Goal: Use online tool/utility: Utilize a website feature to perform a specific function

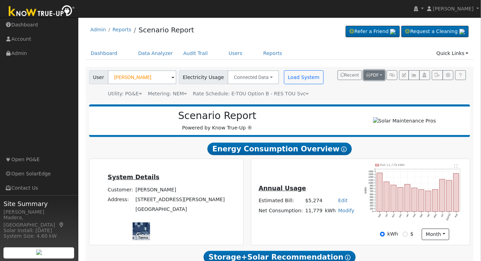
click at [381, 73] on button "PDF" at bounding box center [374, 75] width 21 height 10
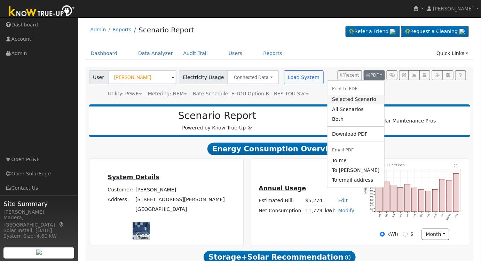
drag, startPoint x: 363, startPoint y: 98, endPoint x: 179, endPoint y: 113, distance: 184.1
click at [363, 98] on link "Selected Scenario" at bounding box center [355, 100] width 57 height 10
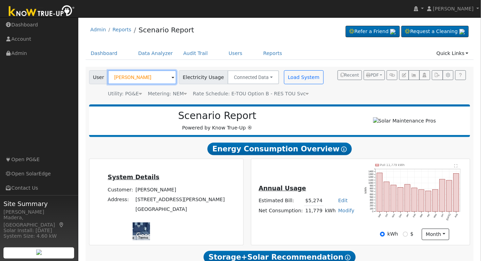
click at [151, 81] on input "[PERSON_NAME]" at bounding box center [142, 77] width 69 height 14
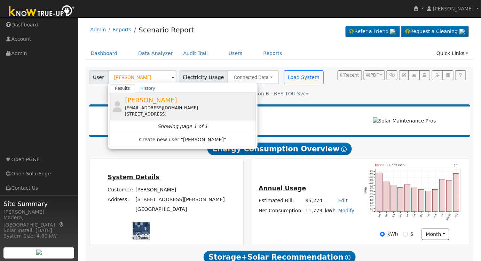
click at [159, 107] on div "[EMAIL_ADDRESS][DOMAIN_NAME]" at bounding box center [189, 108] width 129 height 6
type input "[PERSON_NAME]"
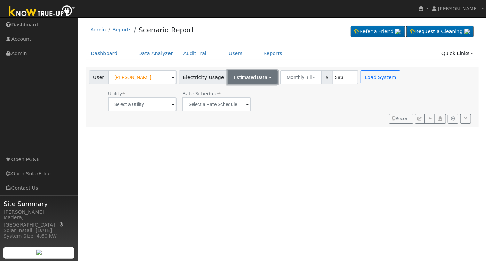
click at [253, 73] on button "Estimated Data" at bounding box center [253, 77] width 50 height 14
click at [233, 94] on link "Connected Data" at bounding box center [252, 93] width 49 height 10
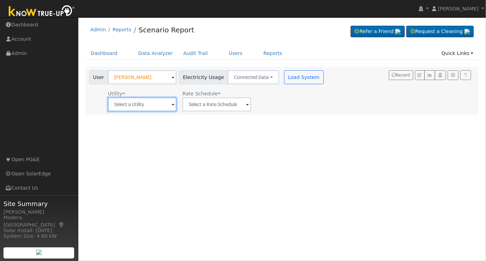
click at [159, 110] on input "text" at bounding box center [142, 104] width 69 height 14
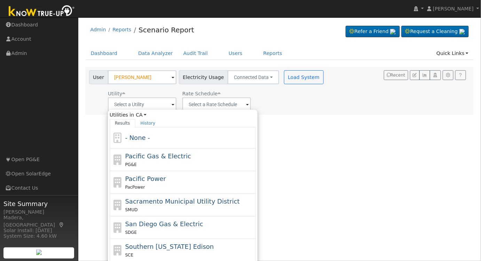
click at [159, 162] on div "PG&E" at bounding box center [189, 164] width 129 height 7
type input "Pacific Gas & Electric"
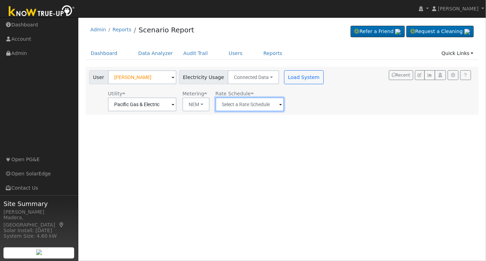
click at [245, 106] on input "text" at bounding box center [249, 104] width 69 height 14
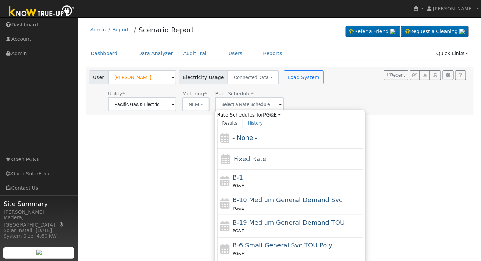
click at [436, 204] on div "User Profile First name Last name Email Email Notifications No Emails No Emails…" at bounding box center [279, 139] width 403 height 244
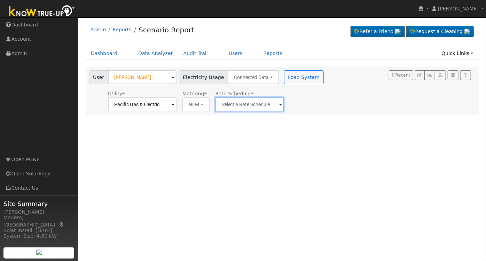
click at [260, 103] on input "text" at bounding box center [249, 104] width 69 height 14
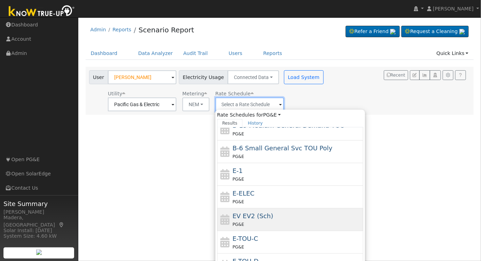
scroll to position [97, 0]
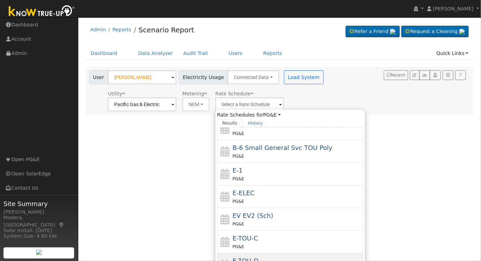
click at [278, 256] on div "E-TOU-D PG&E" at bounding box center [297, 264] width 129 height 17
type input "E-TOU-D"
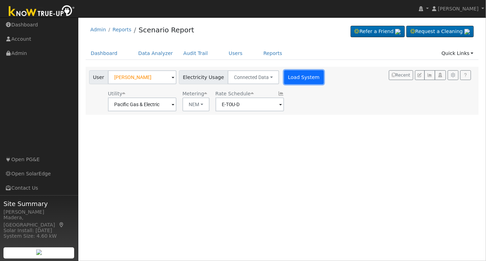
click at [290, 77] on button "Load System" at bounding box center [304, 77] width 40 height 14
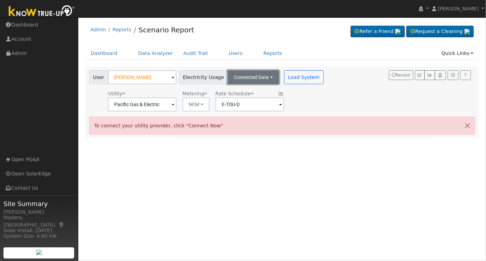
click at [240, 74] on button "Connected Data" at bounding box center [254, 77] width 52 height 14
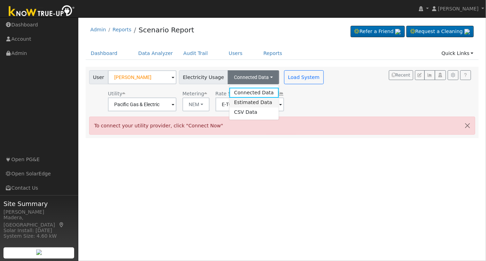
click at [241, 101] on link "Estimated Data" at bounding box center [253, 103] width 49 height 10
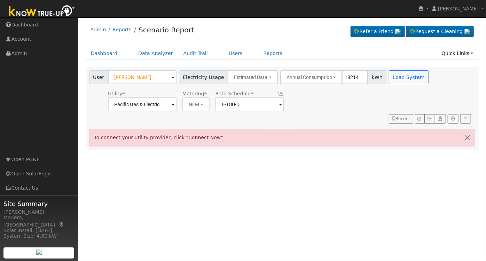
type input "18214"
click at [312, 131] on div "To connect your utility provider, click "Connect Now"" at bounding box center [282, 138] width 386 height 18
click at [399, 81] on button "Load System" at bounding box center [409, 77] width 40 height 14
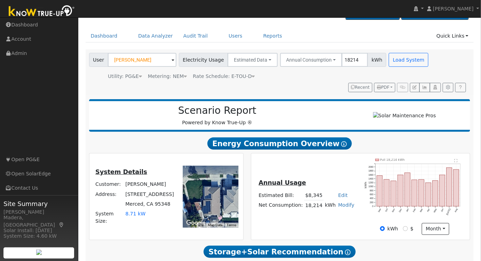
scroll to position [225, 0]
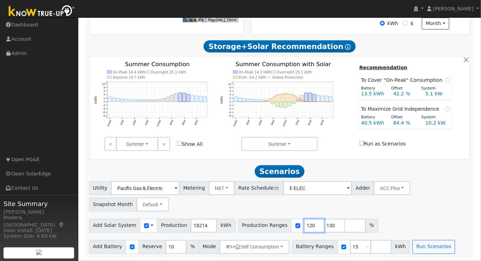
drag, startPoint x: 301, startPoint y: 227, endPoint x: 261, endPoint y: 225, distance: 40.1
click at [261, 225] on div "Production Ranges 120 130 %" at bounding box center [308, 226] width 140 height 14
type input "100"
drag, startPoint x: 321, startPoint y: 226, endPoint x: 263, endPoint y: 229, distance: 57.9
click at [263, 229] on div "Production Ranges 100 130 %" at bounding box center [308, 226] width 140 height 14
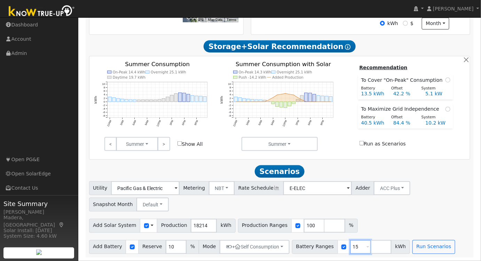
drag, startPoint x: 352, startPoint y: 247, endPoint x: 336, endPoint y: 245, distance: 16.1
click at [335, 246] on div "Battery Ranges 15 Overrides Reserve % Mode None None Self Consumption Peak Savi…" at bounding box center [351, 247] width 118 height 14
type input "27"
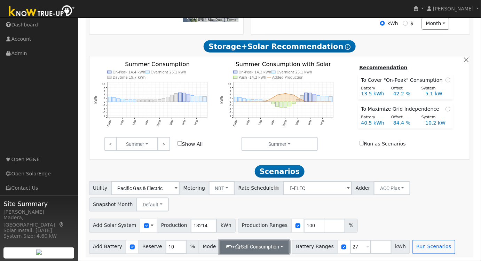
click at [244, 246] on button "+ Self Consumption" at bounding box center [255, 247] width 70 height 14
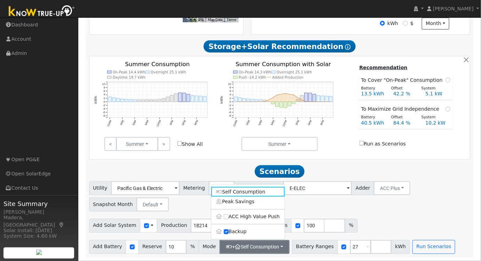
drag, startPoint x: 384, startPoint y: 213, endPoint x: 389, endPoint y: 228, distance: 16.0
click at [385, 213] on div "Utility Pacific Gas & Electric Metering NBT NEM NBT Rate Schedule E-ELEC Adder …" at bounding box center [279, 217] width 389 height 73
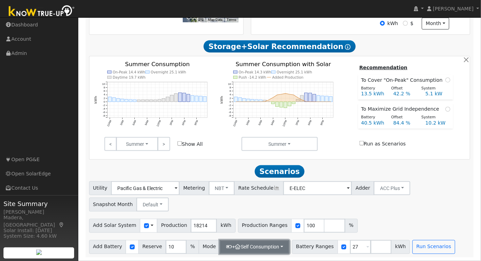
click at [236, 250] on button "+ Self Consumption" at bounding box center [255, 247] width 70 height 14
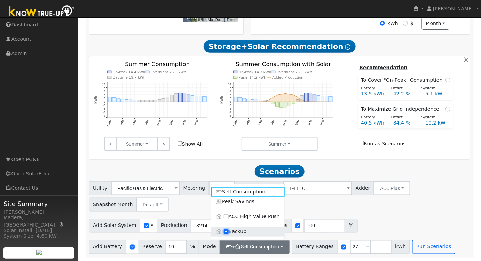
click at [225, 230] on input "Backup" at bounding box center [226, 231] width 5 height 5
checkbox input "false"
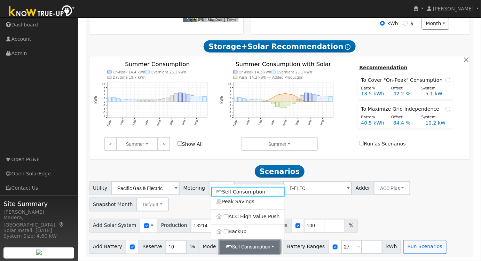
click at [230, 245] on button "Self Consumption" at bounding box center [250, 247] width 61 height 14
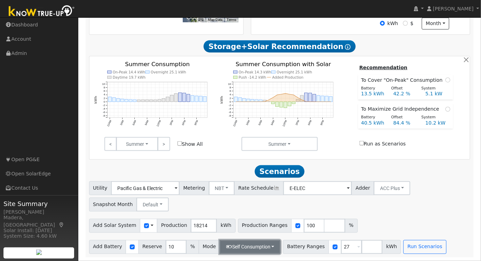
click at [230, 245] on button "Self Consumption" at bounding box center [250, 247] width 61 height 14
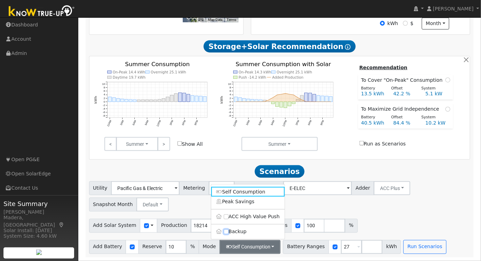
click at [226, 234] on label "Backup" at bounding box center [247, 232] width 73 height 10
click at [226, 234] on input "Backup" at bounding box center [226, 231] width 5 height 5
type input "20"
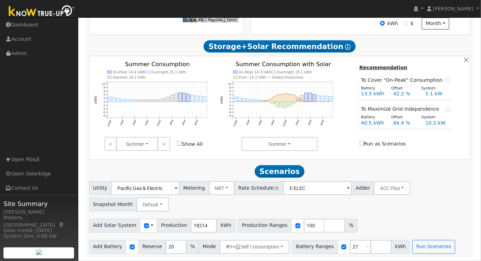
click at [415, 226] on div "Add Solar System Use CSV Data Production 18214 kWh Production Ranges 100 %" at bounding box center [280, 225] width 384 height 16
click at [420, 249] on button "Run Scenarios" at bounding box center [433, 247] width 43 height 14
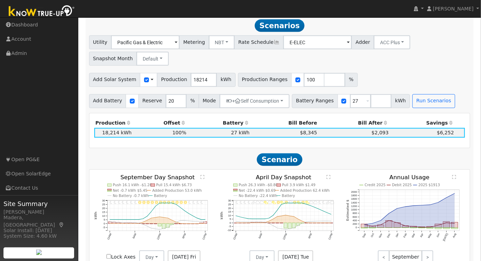
scroll to position [369, 0]
drag, startPoint x: 363, startPoint y: 100, endPoint x: 370, endPoint y: 108, distance: 11.3
click at [371, 100] on input "number" at bounding box center [381, 101] width 21 height 14
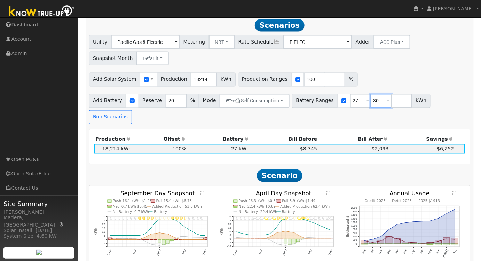
type input "30"
click at [393, 75] on div "Add Solar System Use CSV Data Production 18214 kWh Production Ranges 100 %" at bounding box center [280, 78] width 384 height 16
click at [132, 110] on button "Run Scenarios" at bounding box center [110, 117] width 43 height 14
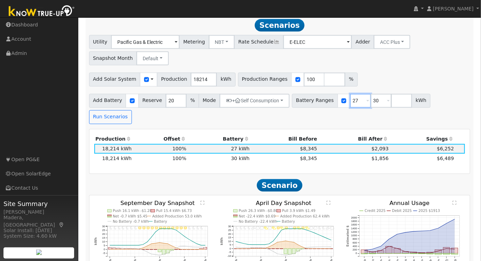
drag, startPoint x: 348, startPoint y: 102, endPoint x: 294, endPoint y: 105, distance: 53.7
click at [294, 105] on div "Battery Ranges 27 Overrides Reserve % Mode None None Self Consumption Peak Savi…" at bounding box center [361, 101] width 139 height 14
type input "30"
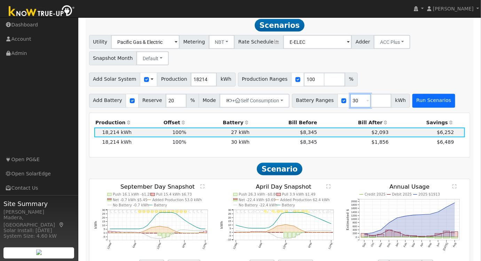
type input "30"
click at [412, 99] on button "Run Scenarios" at bounding box center [433, 101] width 43 height 14
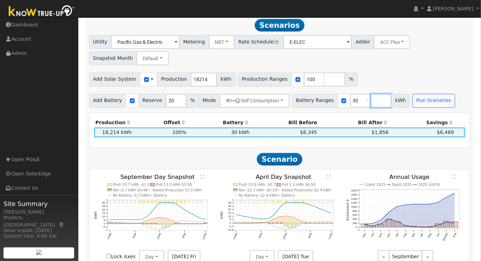
click at [371, 103] on input "number" at bounding box center [381, 101] width 21 height 14
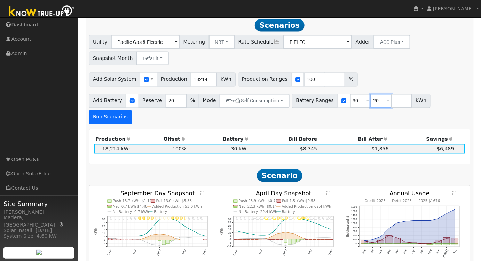
type input "20"
type input "30"
click at [132, 110] on button "Run Scenarios" at bounding box center [110, 117] width 43 height 14
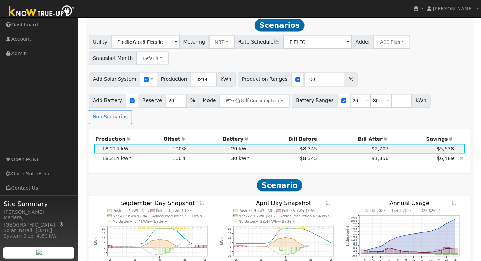
click at [200, 154] on td "30 kWh" at bounding box center [219, 159] width 63 height 10
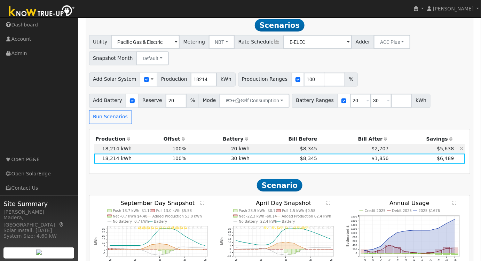
click at [360, 144] on td "$2,707" at bounding box center [354, 149] width 72 height 10
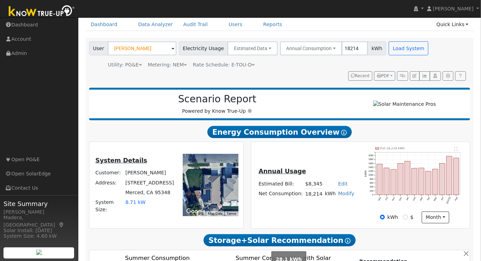
scroll to position [0, 0]
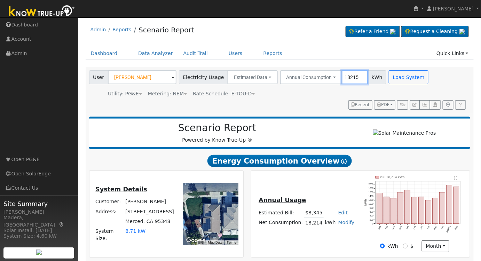
click at [351, 77] on input "18215" at bounding box center [355, 77] width 26 height 14
drag, startPoint x: 348, startPoint y: 75, endPoint x: 302, endPoint y: 74, distance: 45.6
click at [305, 75] on div "Annual Consumption Annual Consumption Monthly Bill 18215 kWh" at bounding box center [333, 77] width 107 height 14
type input "17631"
click at [394, 74] on button "Load System" at bounding box center [409, 77] width 40 height 14
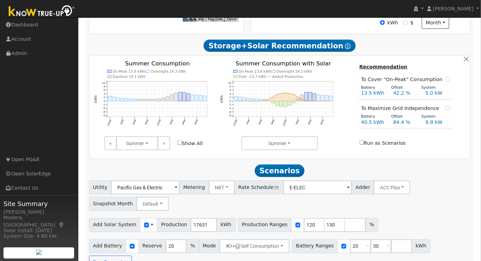
scroll to position [225, 0]
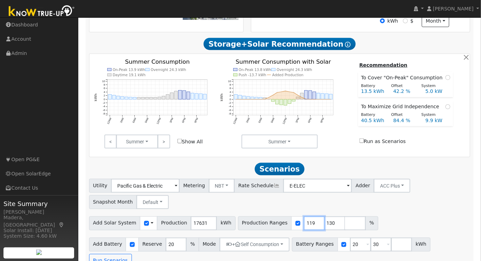
drag, startPoint x: 301, startPoint y: 228, endPoint x: 294, endPoint y: 228, distance: 7.7
click at [304, 228] on input "119" at bounding box center [314, 224] width 21 height 14
drag, startPoint x: 292, startPoint y: 227, endPoint x: 246, endPoint y: 229, distance: 46.4
click at [248, 230] on div "Production Ranges 119 130 %" at bounding box center [308, 224] width 140 height 14
type input "130"
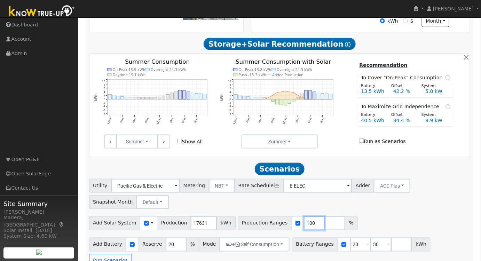
type input "100"
click at [387, 228] on div "Add Solar System Use CSV Data Production 17631 kWh Production Ranges 100 %" at bounding box center [280, 222] width 384 height 16
click at [132, 254] on button "Run Scenarios" at bounding box center [110, 261] width 43 height 14
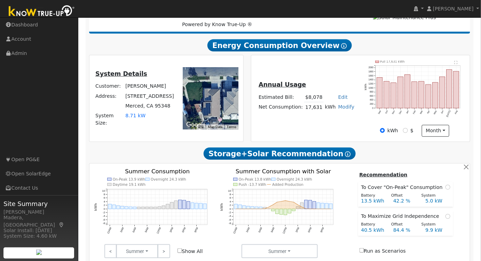
scroll to position [0, 0]
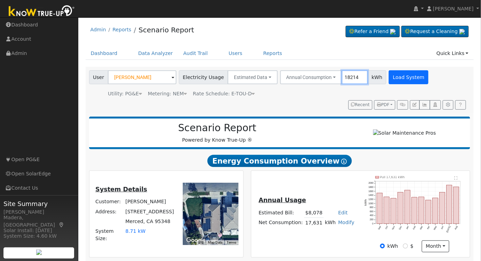
type input "18214"
click at [389, 74] on button "Load System" at bounding box center [409, 77] width 40 height 14
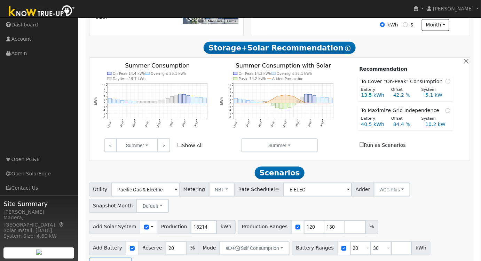
scroll to position [225, 0]
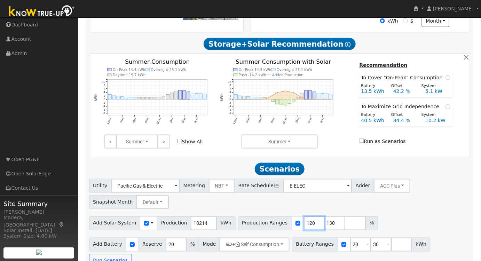
drag, startPoint x: 301, startPoint y: 226, endPoint x: 269, endPoint y: 224, distance: 32.4
click at [269, 224] on div "Production Ranges 120 130 %" at bounding box center [308, 224] width 140 height 14
type input "100"
drag, startPoint x: 321, startPoint y: 227, endPoint x: 278, endPoint y: 230, distance: 42.9
click at [278, 230] on div "Production Ranges 100 130 %" at bounding box center [308, 224] width 140 height 14
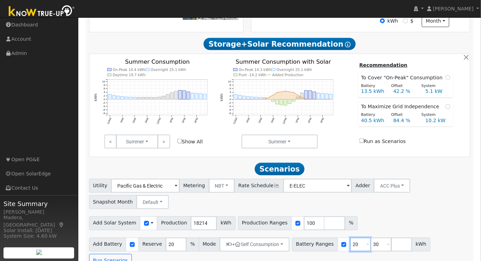
drag, startPoint x: 349, startPoint y: 249, endPoint x: 308, endPoint y: 251, distance: 41.1
click at [309, 251] on div "Battery Ranges 20 Overrides Reserve % Mode None None Self Consumption Peak Savi…" at bounding box center [361, 245] width 139 height 14
type input "30"
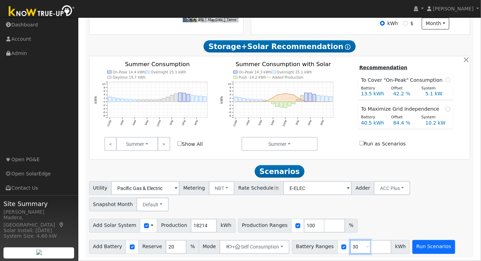
type input "30"
click at [412, 248] on button "Run Scenarios" at bounding box center [433, 247] width 43 height 14
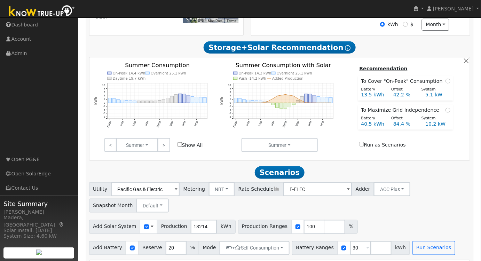
scroll to position [53, 0]
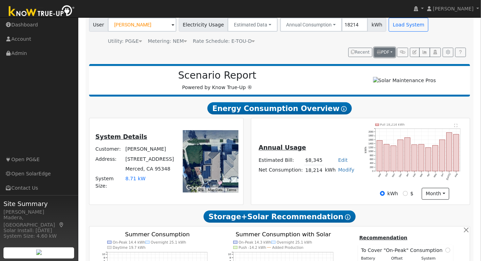
click at [385, 48] on button "PDF" at bounding box center [384, 53] width 21 height 10
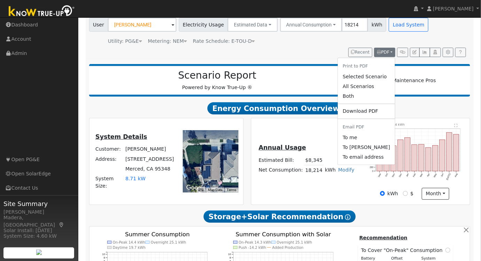
click at [381, 77] on link "Selected Scenario" at bounding box center [366, 77] width 57 height 10
